Goal: Find specific page/section

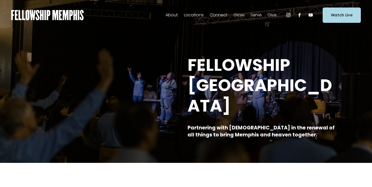
click at [0, 0] on link "Groups" at bounding box center [0, 0] width 0 height 0
